Goal: Book appointment/travel/reservation

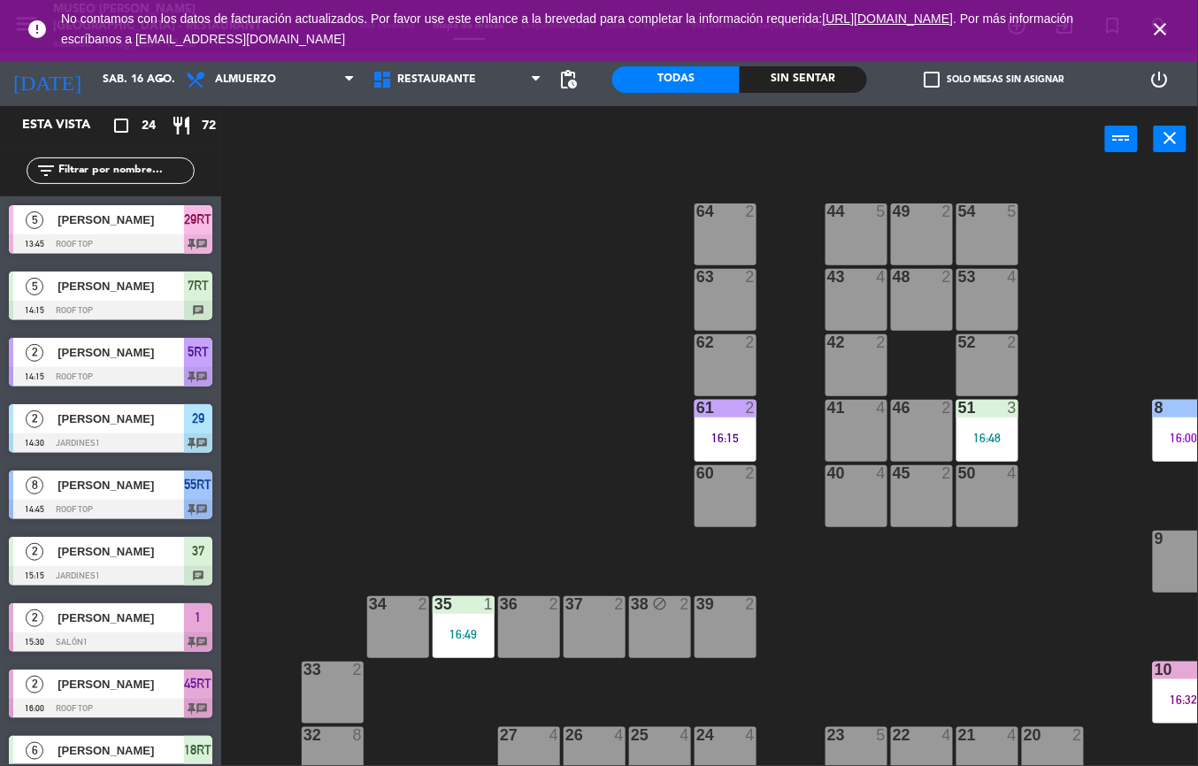
click at [514, 312] on div "44 5 49 2 54 5 64 2 48 2 53 4 63 2 43 4 62 2 42 2 52 2 41 4 46 2 51 3 16:48 61 …" at bounding box center [715, 468] width 964 height 593
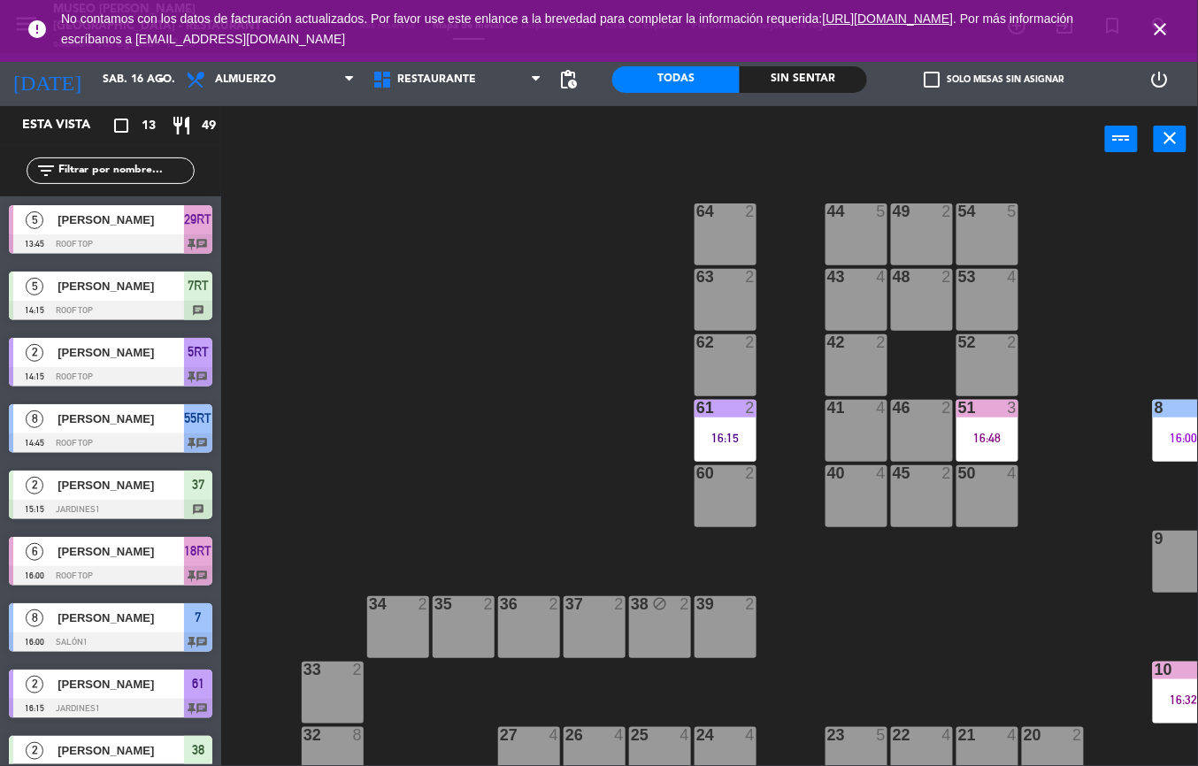
click at [549, 471] on div "44 5 49 2 54 5 64 2 48 2 53 4 63 2 43 4 62 2 42 2 52 2 41 4 46 2 51 3 16:48 61 …" at bounding box center [715, 468] width 964 height 593
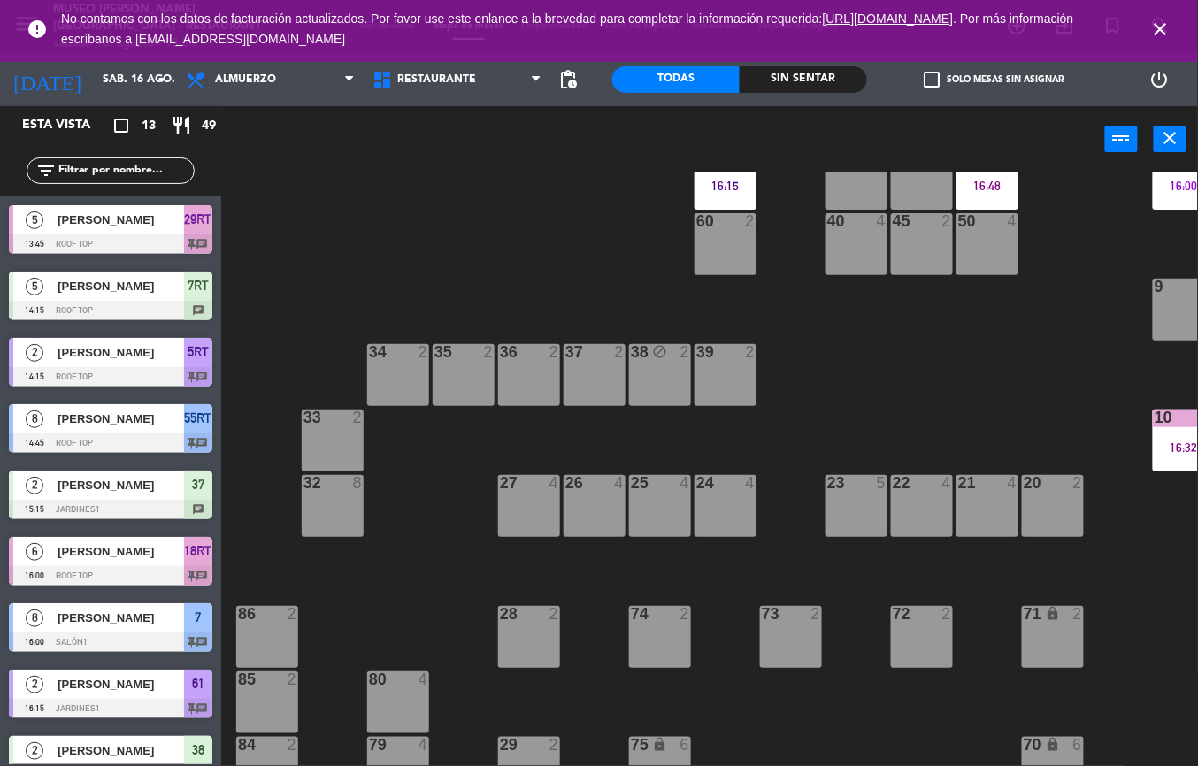
scroll to position [363, 0]
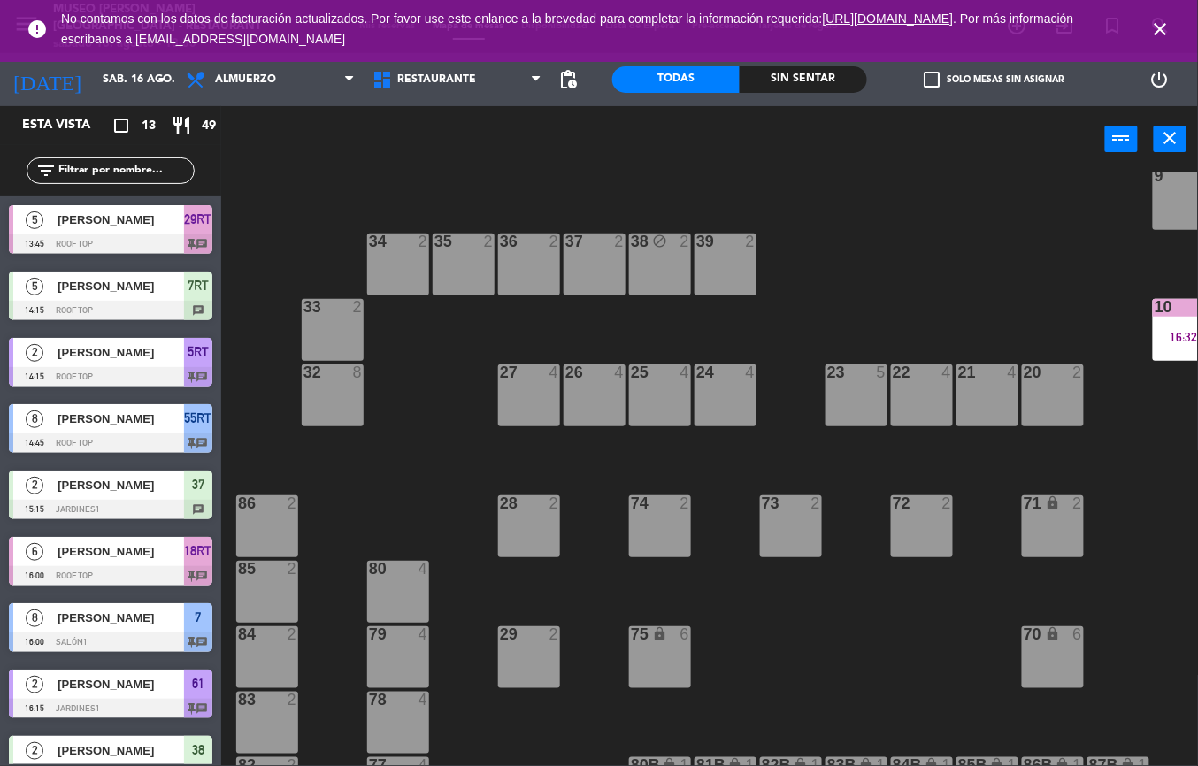
click at [796, 79] on div "Sin sentar" at bounding box center [802, 79] width 127 height 27
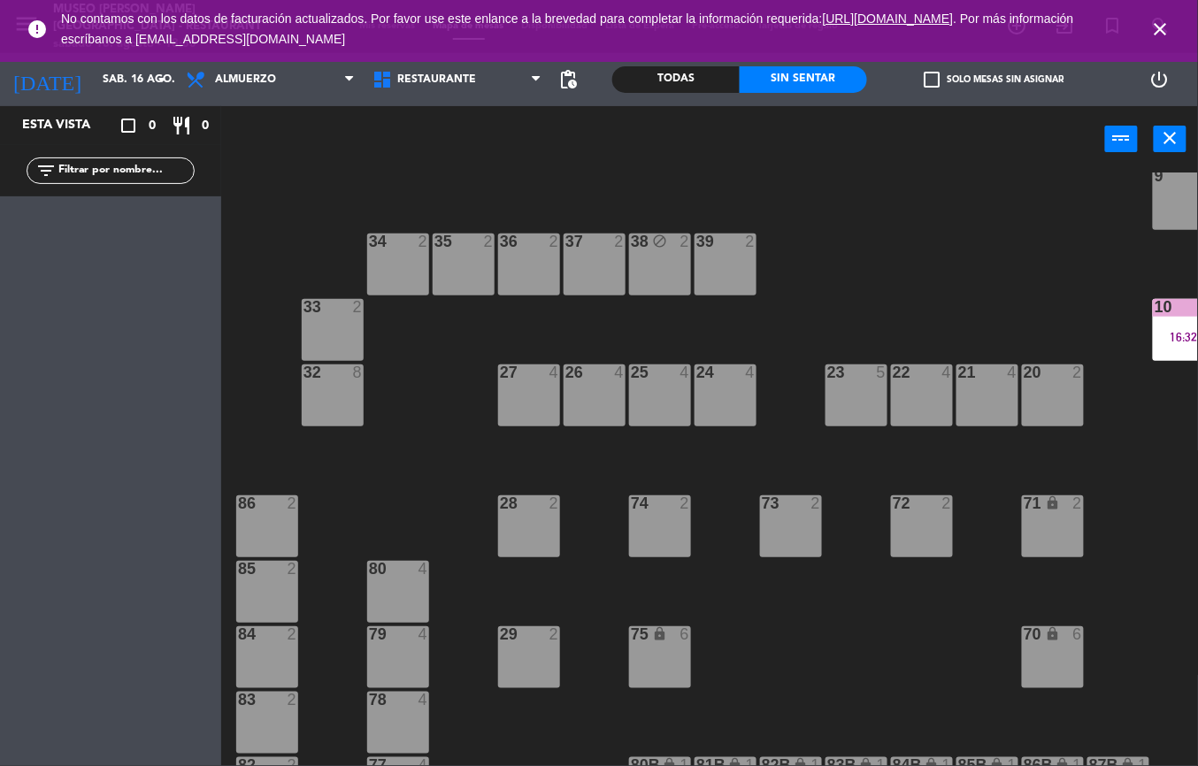
click at [1158, 29] on icon "close" at bounding box center [1160, 29] width 21 height 21
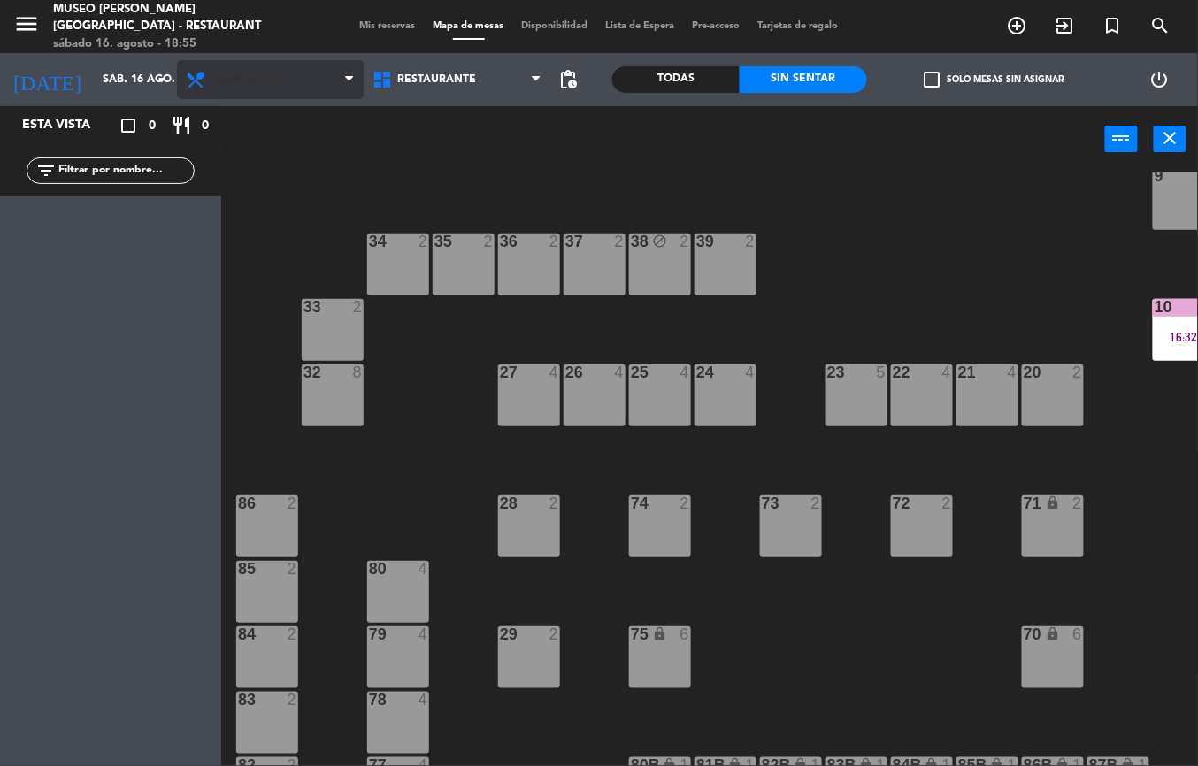
click at [267, 90] on span "Almuerzo" at bounding box center [270, 79] width 187 height 39
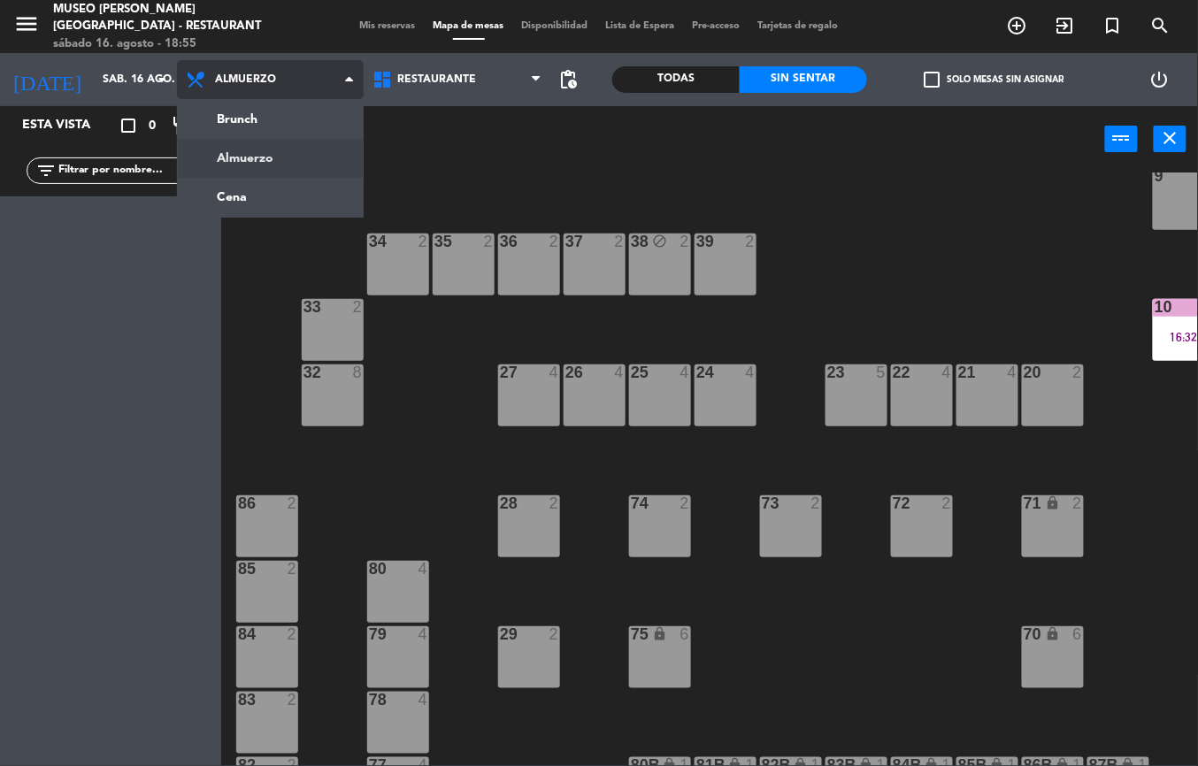
click at [277, 195] on ng-component "menu [GEOGRAPHIC_DATA][PERSON_NAME] - Restaurant [DATE] 16. agosto - 18:55 Mis …" at bounding box center [599, 383] width 1198 height 766
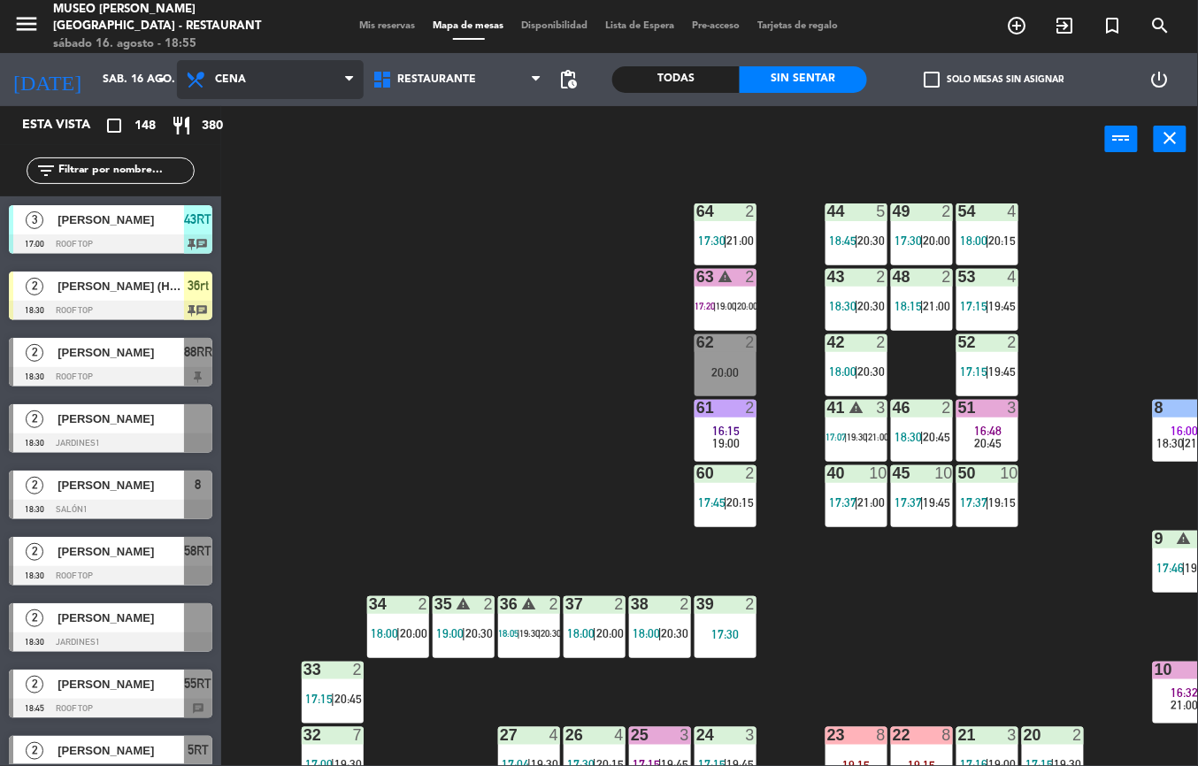
scroll to position [171, 0]
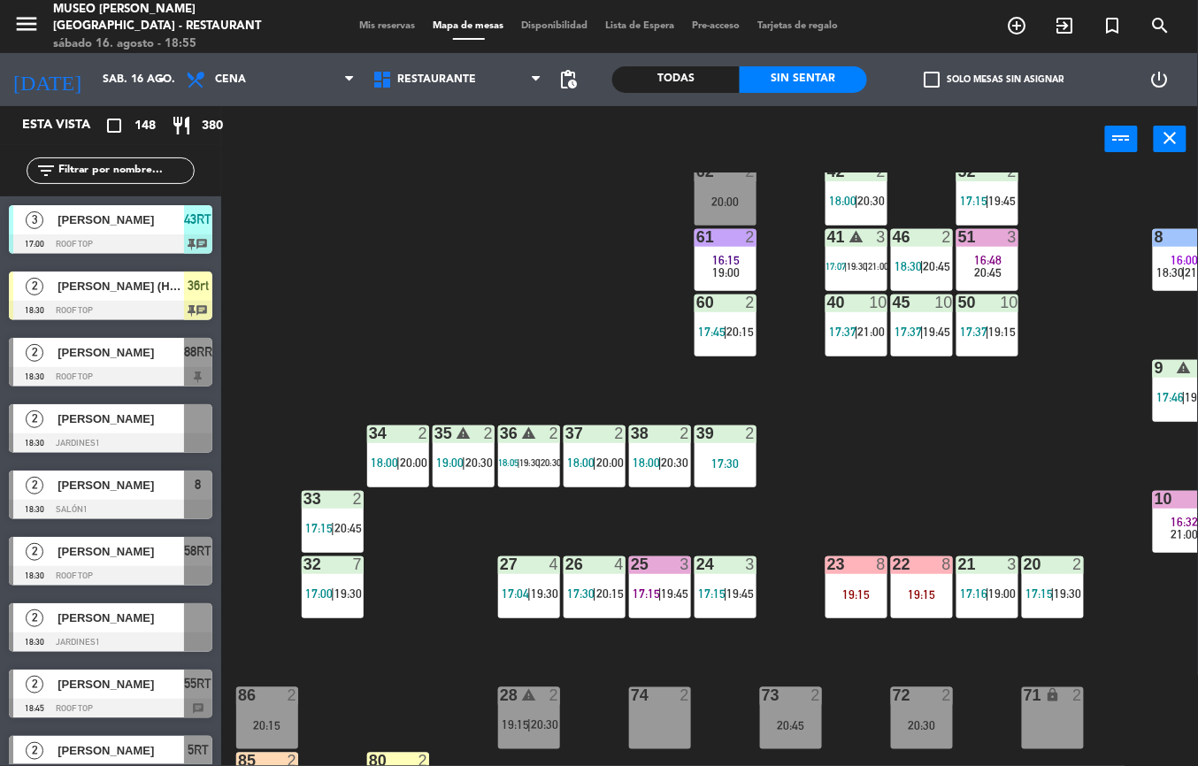
click at [418, 677] on div "44 5 18:45 | 20:30 49 2 17:30 | 20:00 54 4 18:00 | 20:15 64 2 17:30 | 21:00 48 …" at bounding box center [715, 468] width 964 height 593
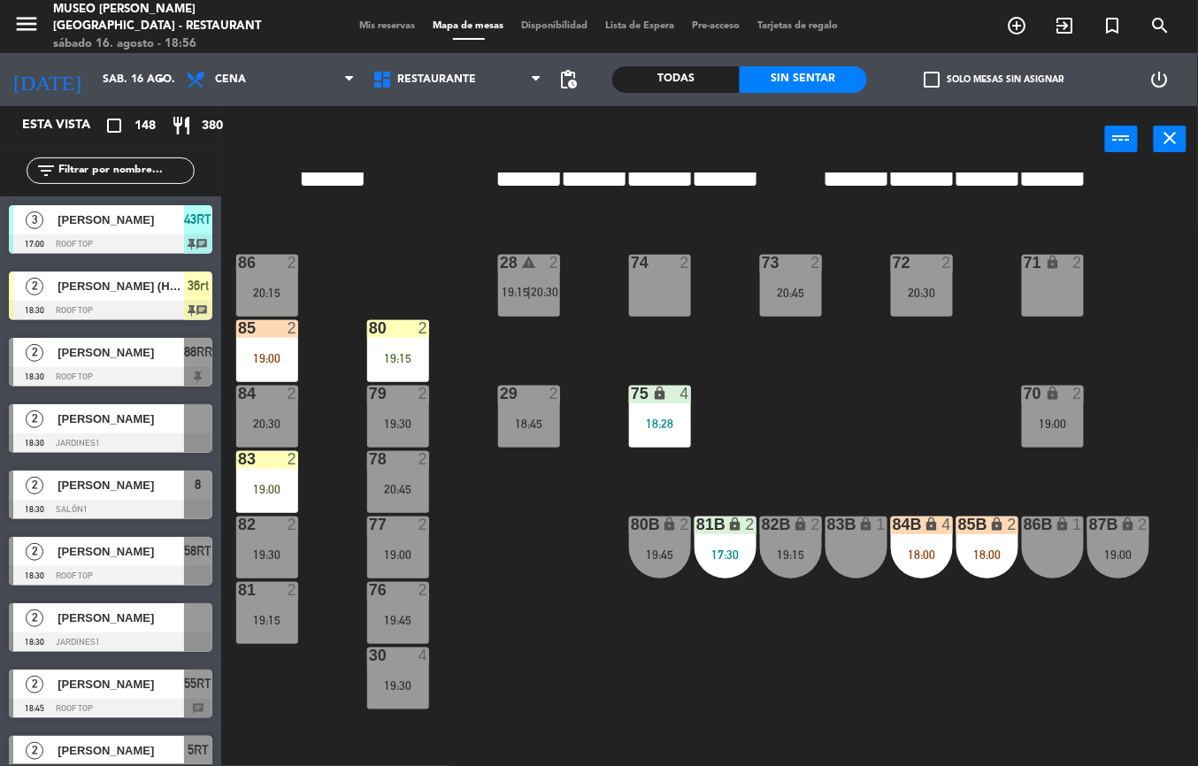
click at [264, 331] on div at bounding box center [266, 328] width 29 height 16
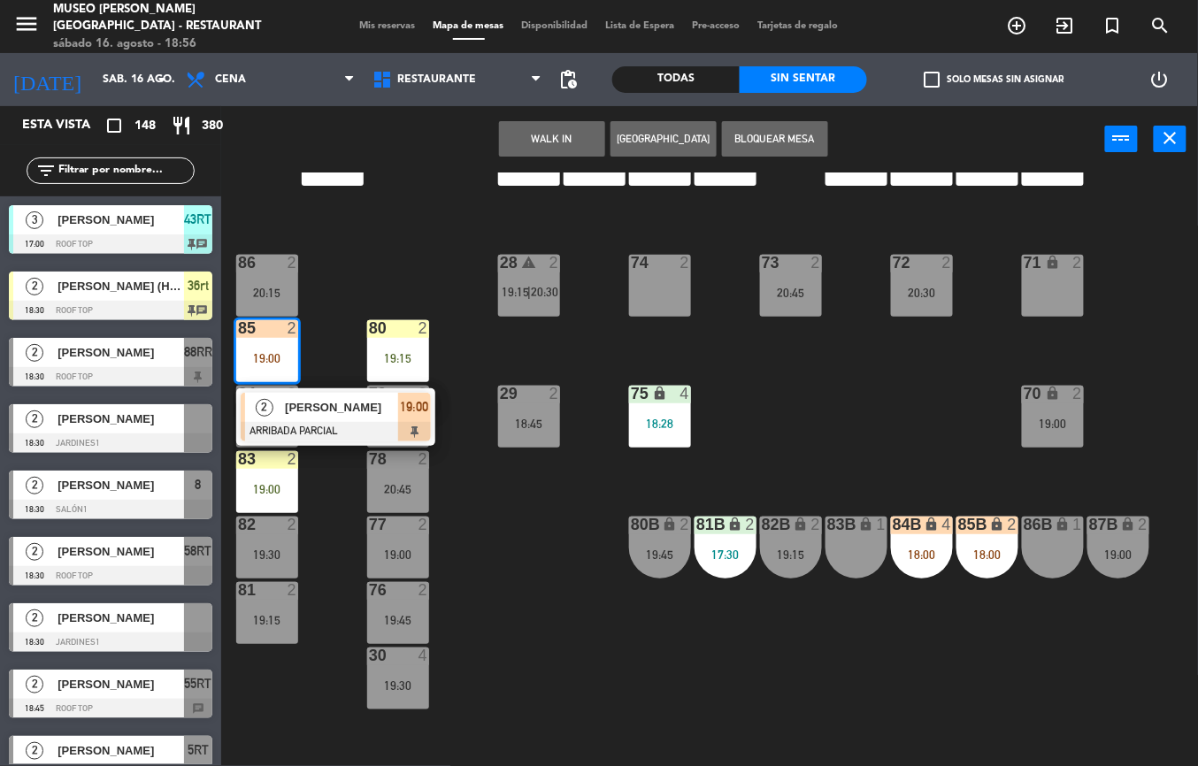
click at [400, 249] on div "44 5 18:45 | 20:30 49 2 17:30 | 20:00 54 4 18:00 | 20:15 64 2 17:30 | 21:00 48 …" at bounding box center [715, 468] width 964 height 593
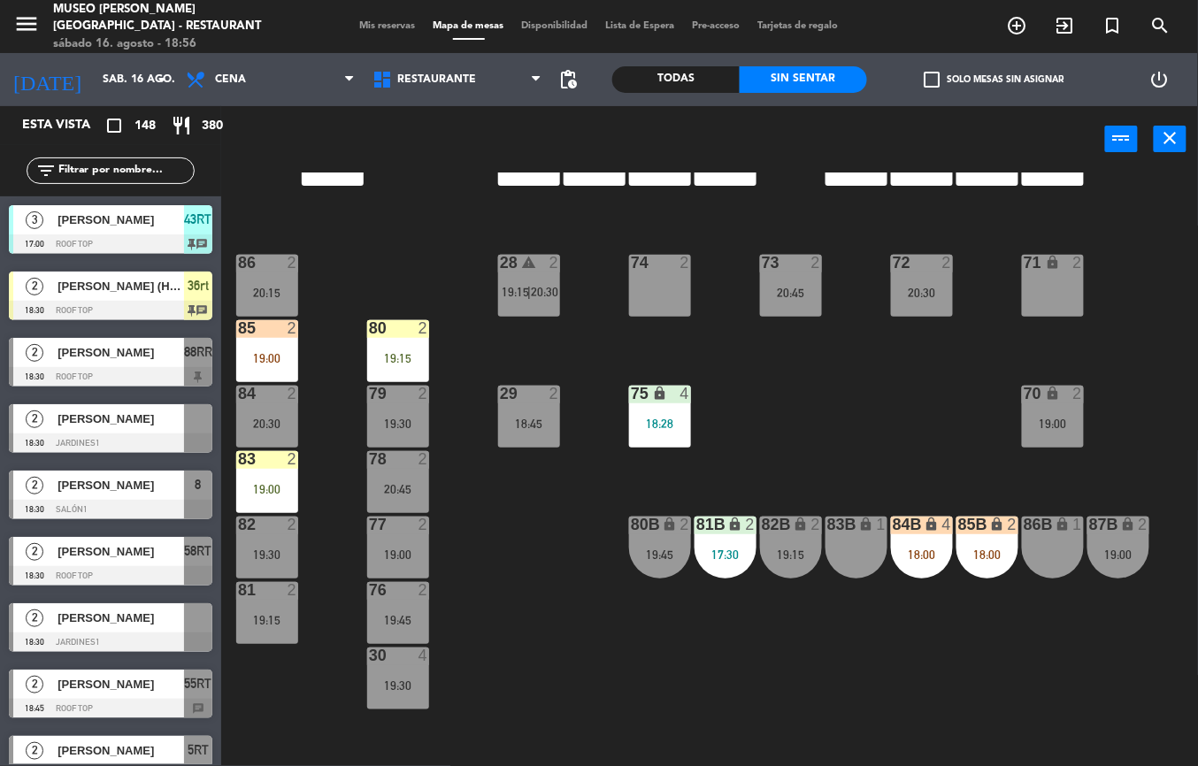
click at [274, 486] on div "19:00" at bounding box center [267, 489] width 62 height 12
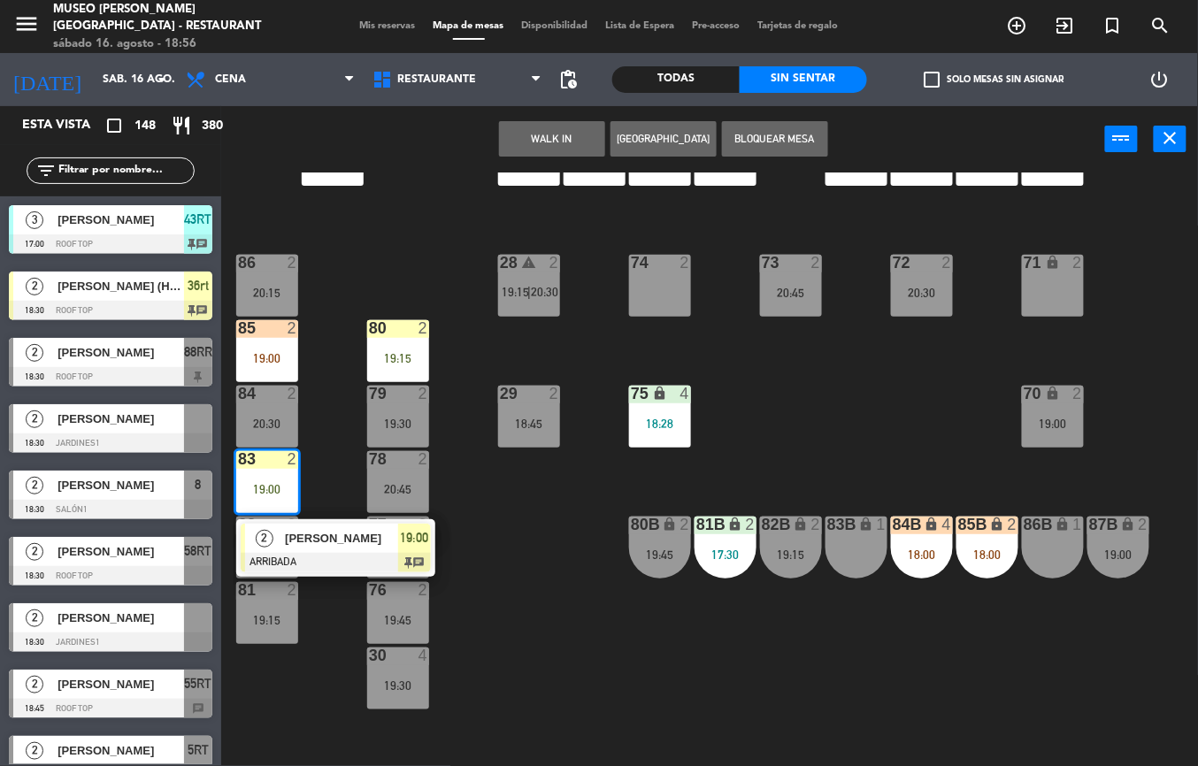
click at [379, 550] on div "[PERSON_NAME]" at bounding box center [340, 538] width 115 height 29
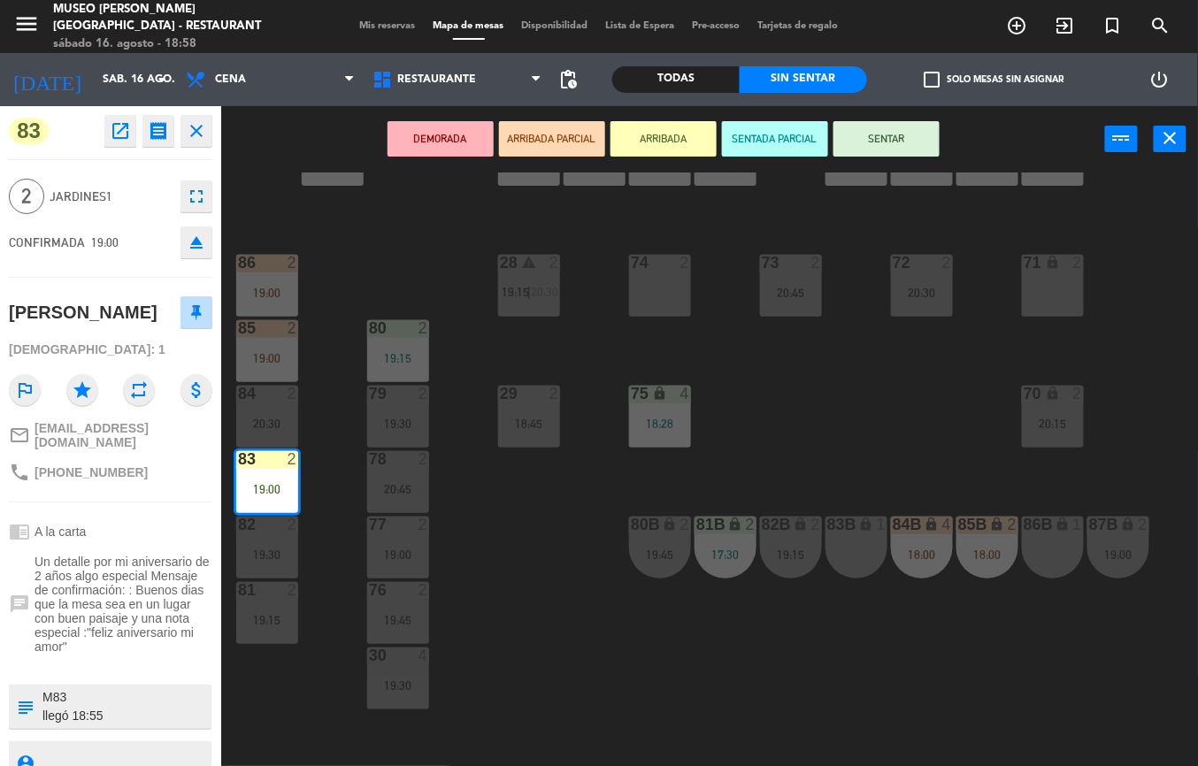
click at [550, 658] on div "44 5 18:45 | 20:30 49 2 17:30 | 20:00 54 4 18:00 | 20:15 64 2 17:30 | 21:00 48 …" at bounding box center [715, 468] width 964 height 593
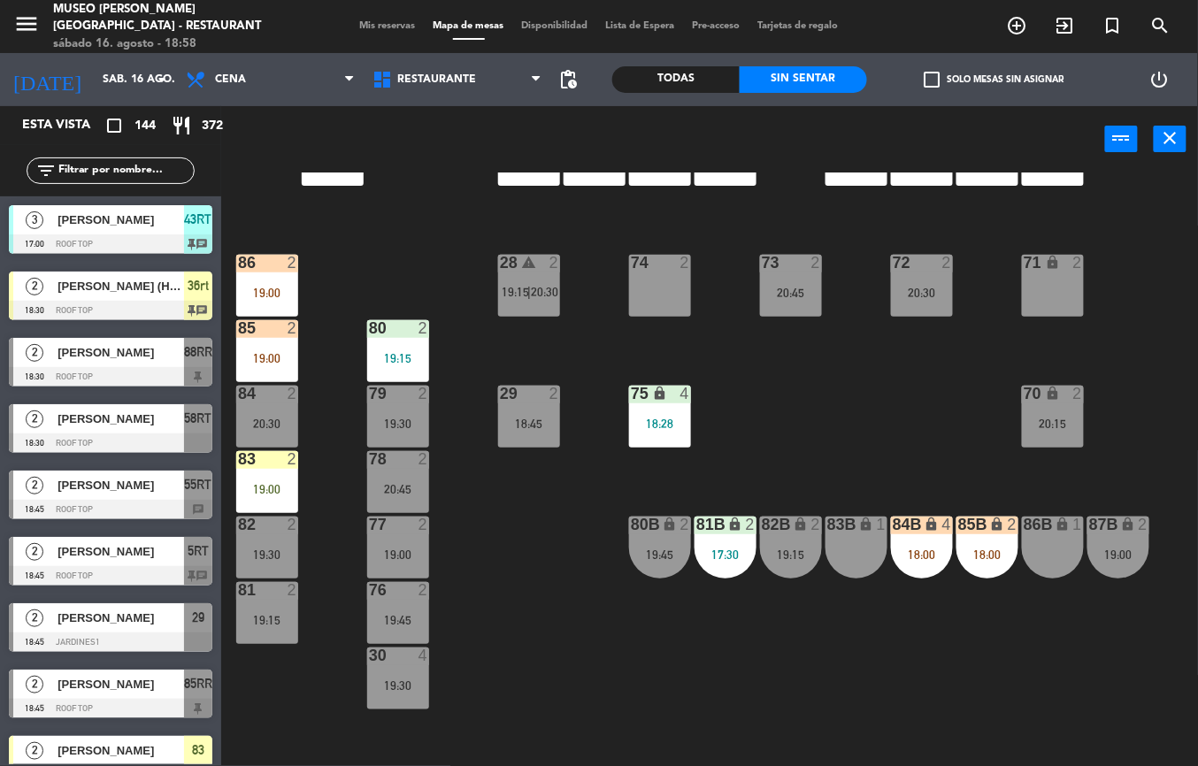
scroll to position [0, 0]
click at [389, 334] on div at bounding box center [397, 328] width 29 height 16
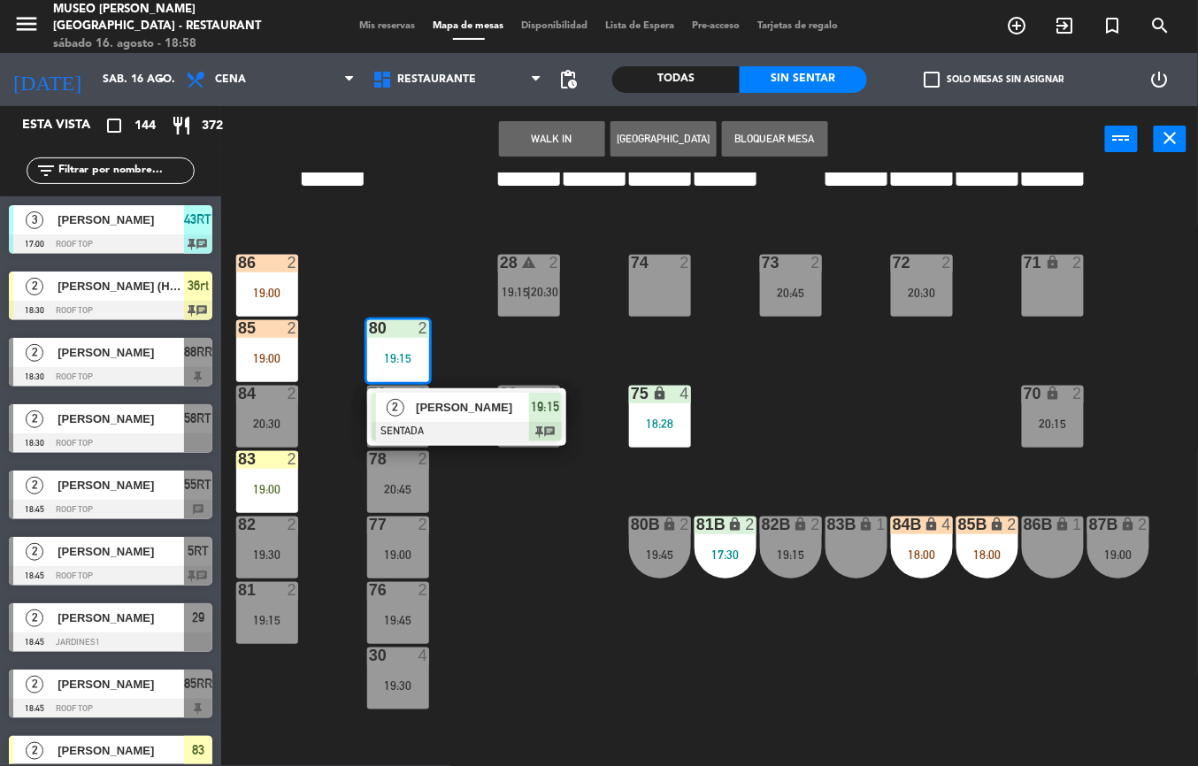
click at [490, 409] on span "[PERSON_NAME]" at bounding box center [472, 407] width 113 height 19
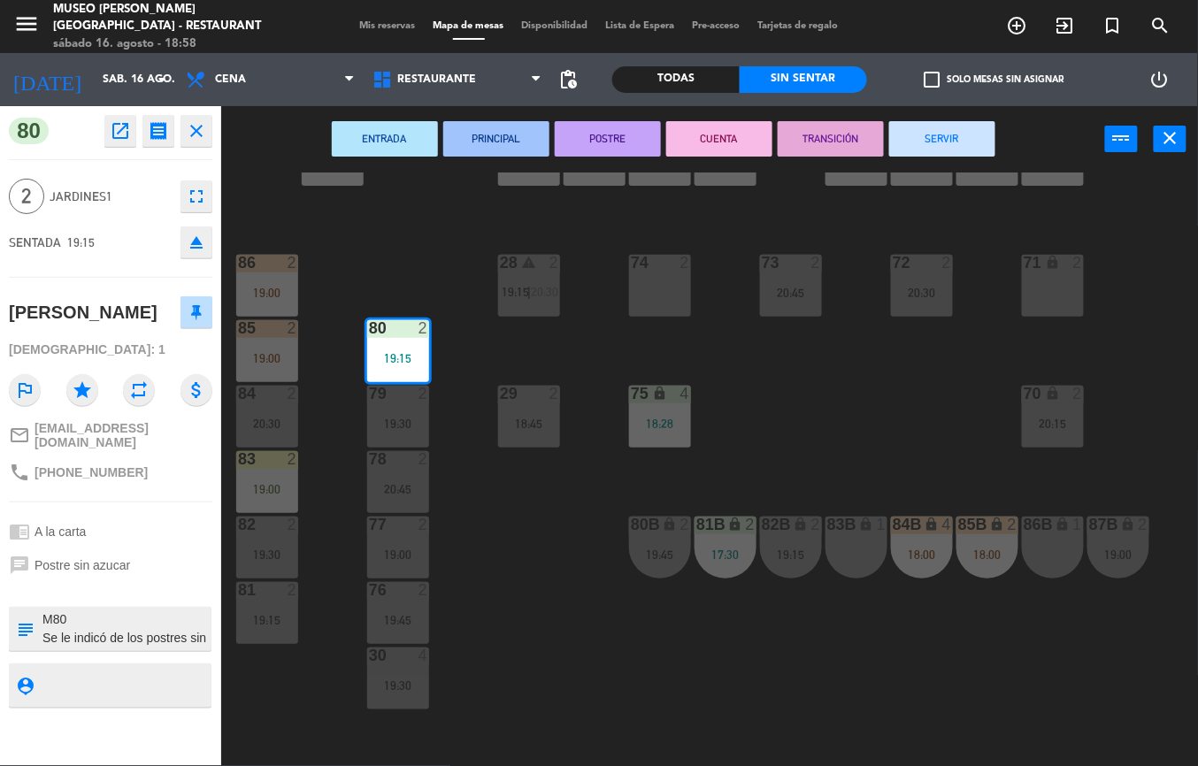
click at [119, 133] on icon "open_in_new" at bounding box center [120, 130] width 21 height 21
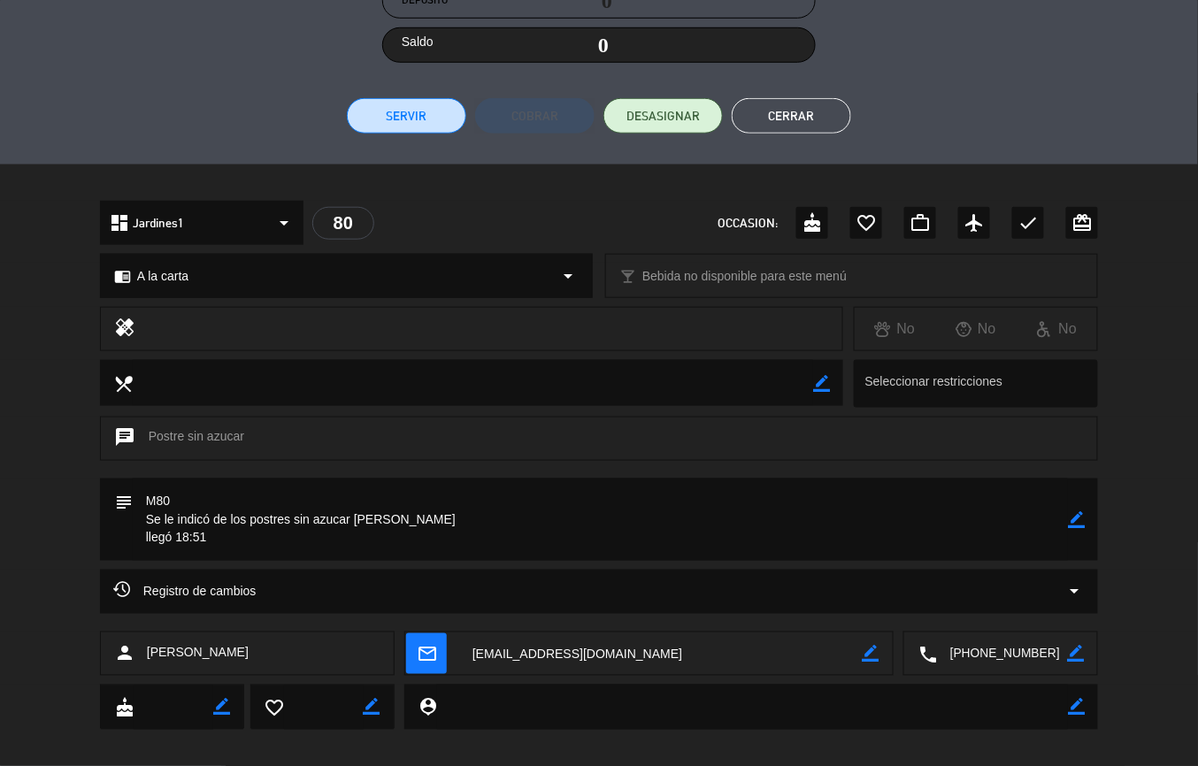
scroll to position [372, 0]
